Goal: Navigation & Orientation: Find specific page/section

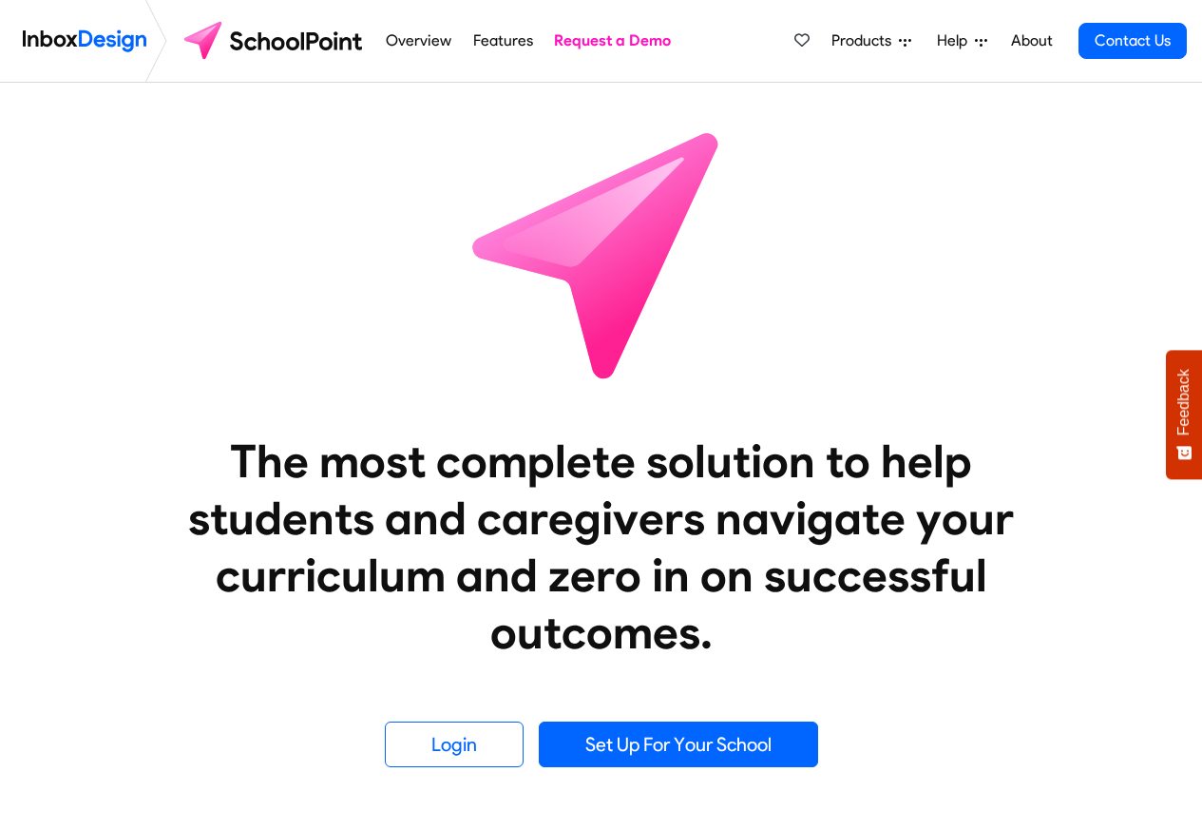
click at [861, 41] on span "Products" at bounding box center [865, 40] width 67 height 23
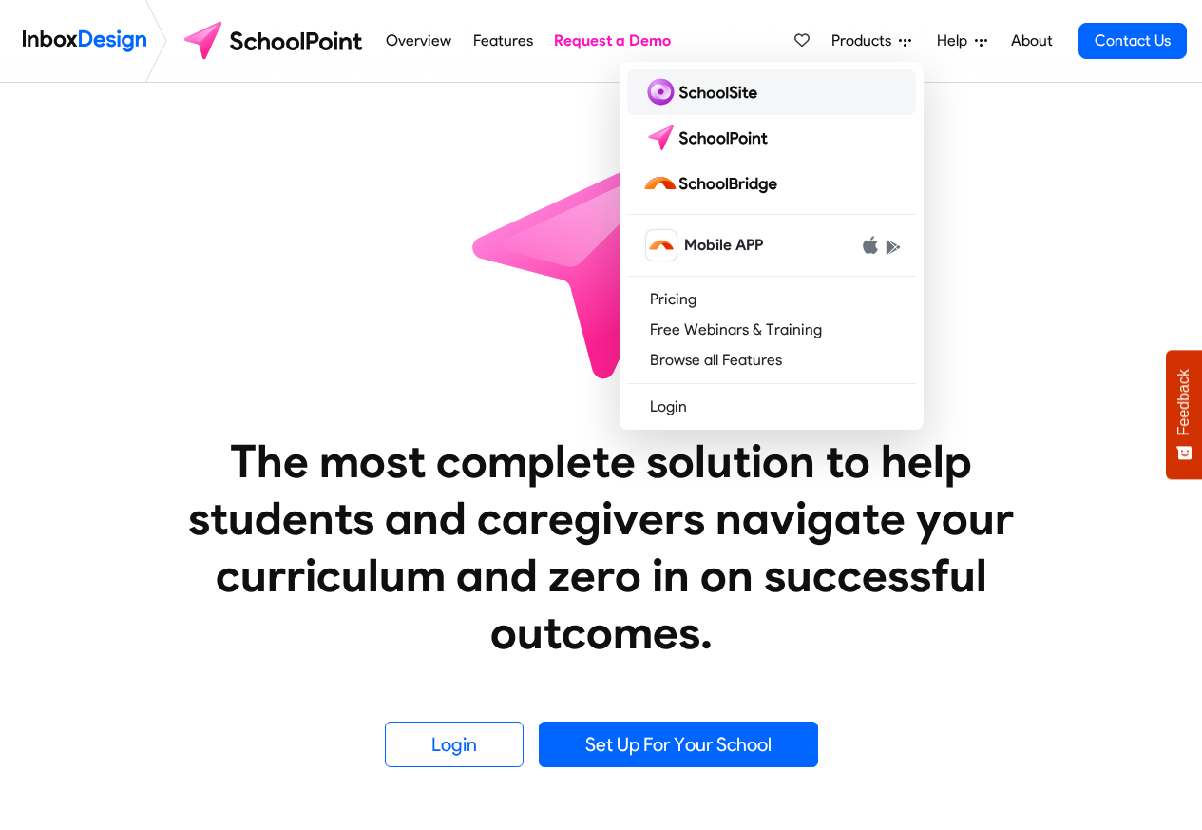
click at [706, 94] on img at bounding box center [703, 92] width 123 height 30
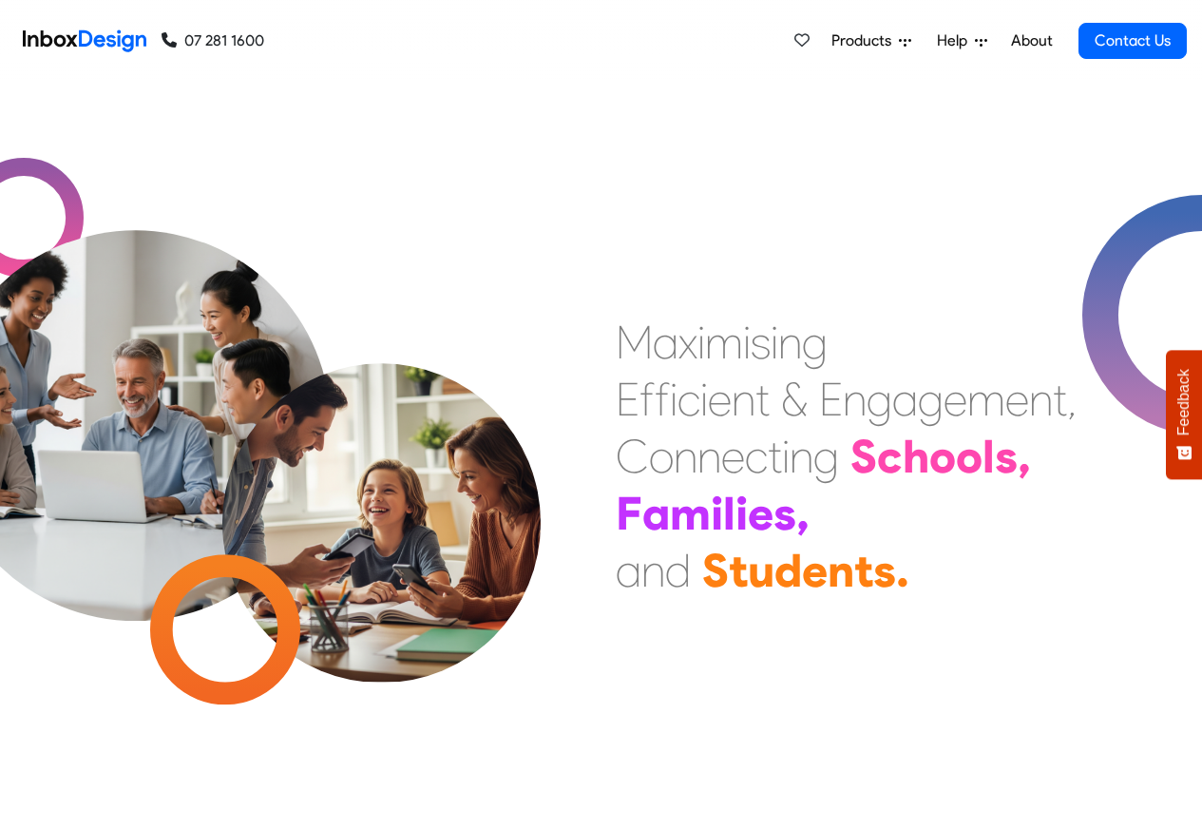
click at [884, 41] on span "Products" at bounding box center [865, 40] width 67 height 23
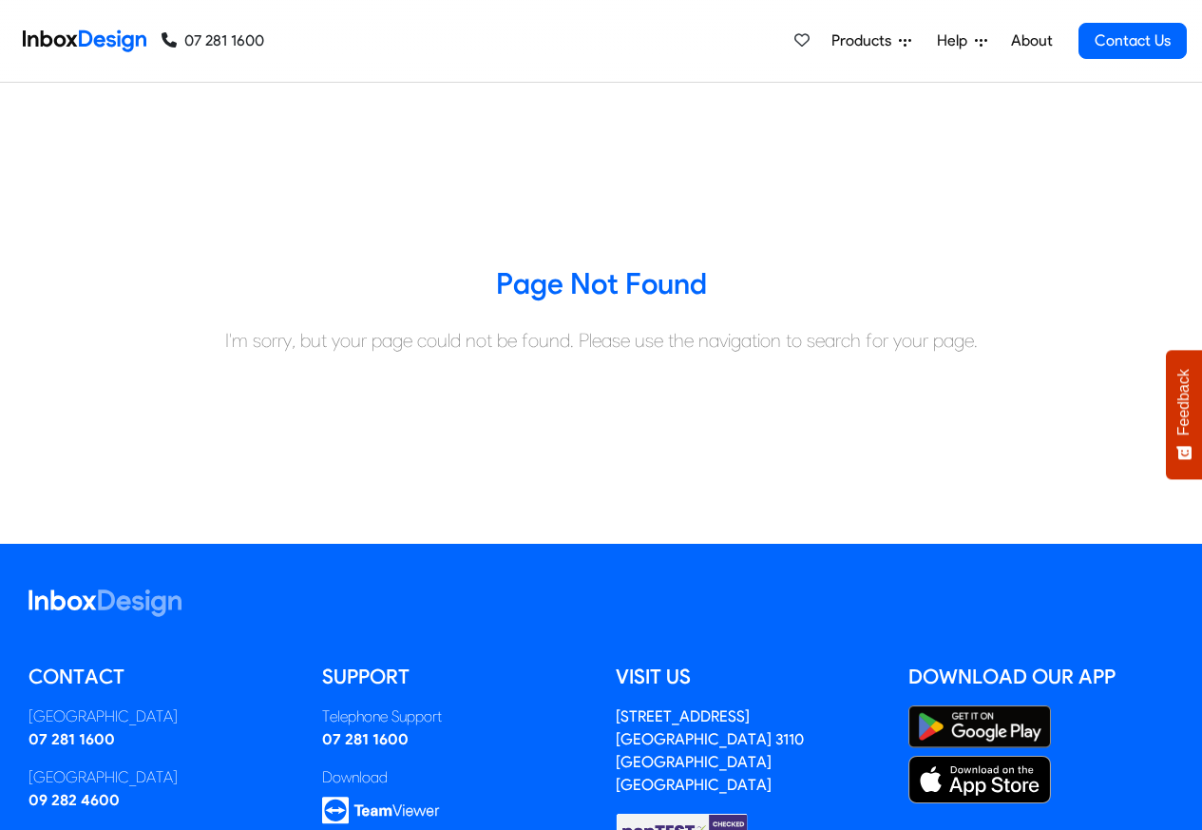
click at [863, 41] on span "Products" at bounding box center [865, 40] width 67 height 23
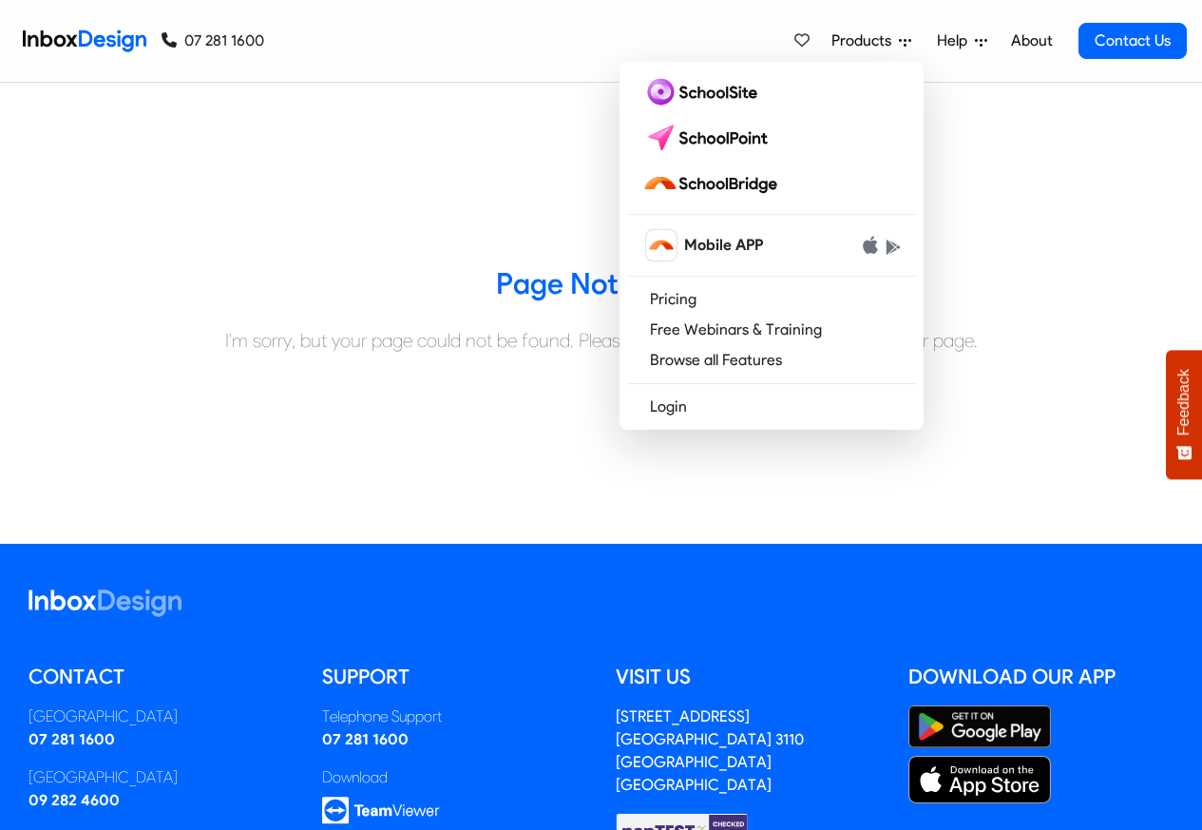
click at [942, 39] on span "Help" at bounding box center [956, 40] width 38 height 23
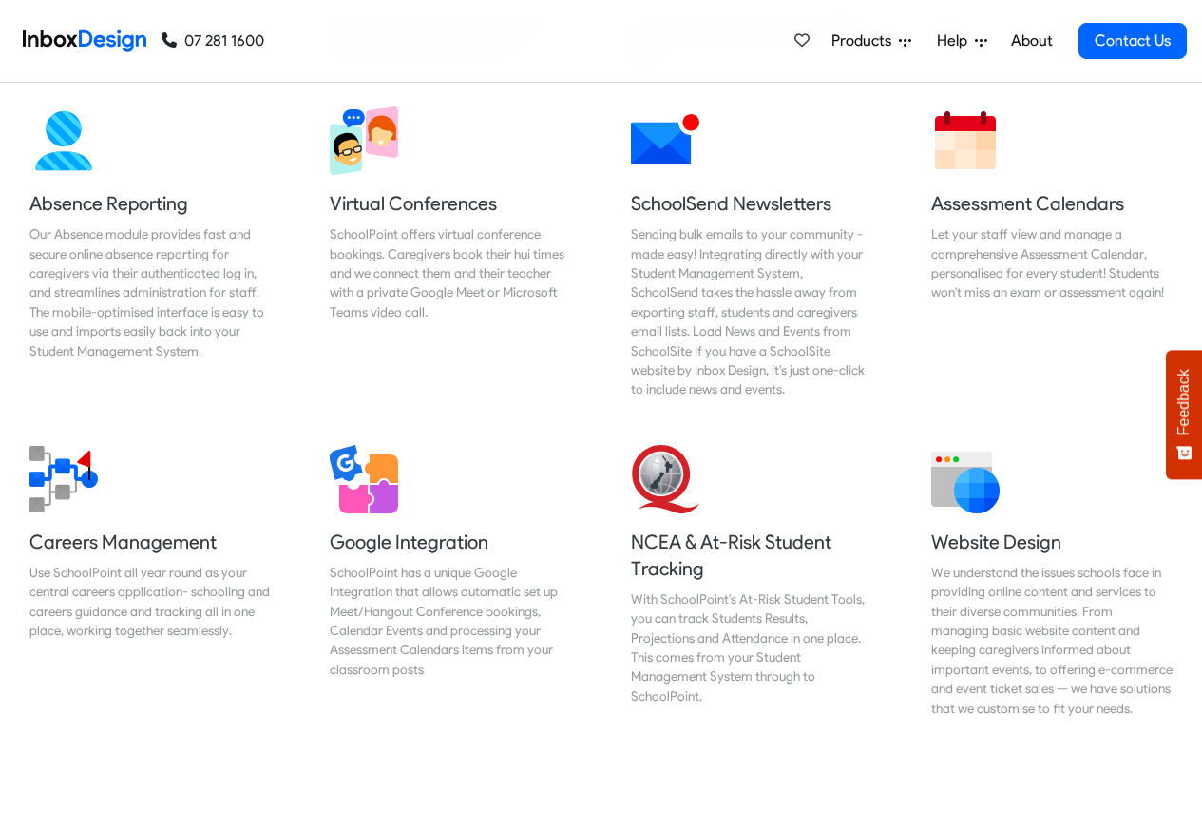
scroll to position [1597, 0]
